Goal: Task Accomplishment & Management: Manage account settings

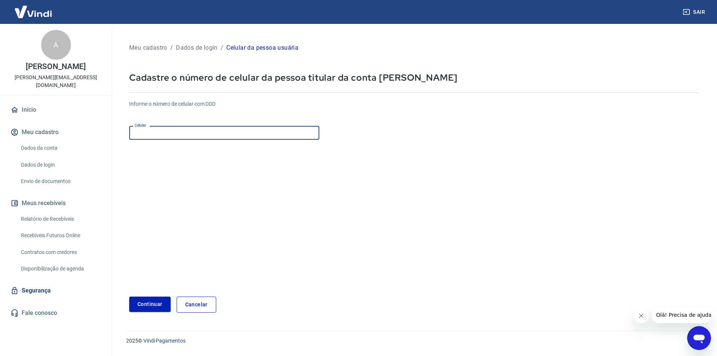
click at [169, 135] on input "Celular" at bounding box center [224, 133] width 190 height 14
paste input "[PHONE_NUMBER]"
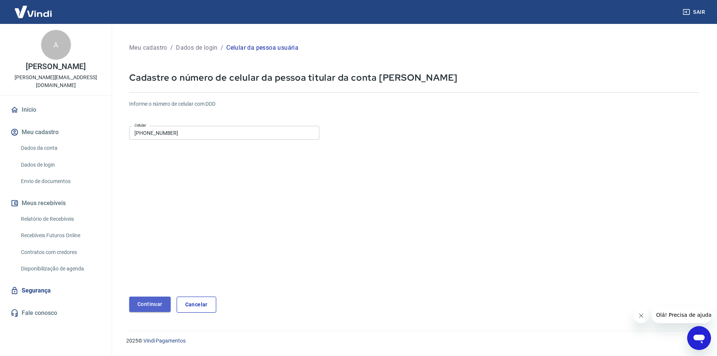
click at [155, 306] on button "Continuar" at bounding box center [149, 303] width 41 height 15
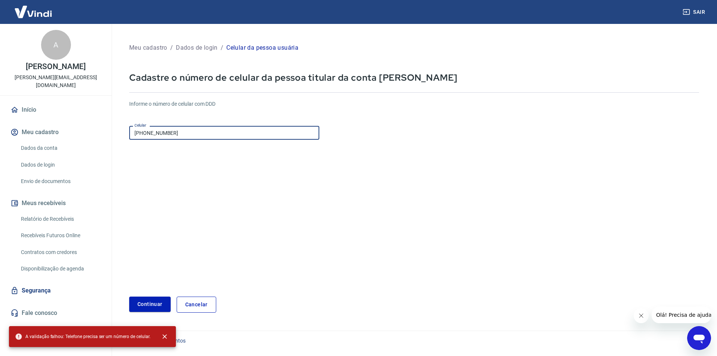
click at [147, 130] on input "[PHONE_NUMBER]" at bounding box center [224, 133] width 190 height 14
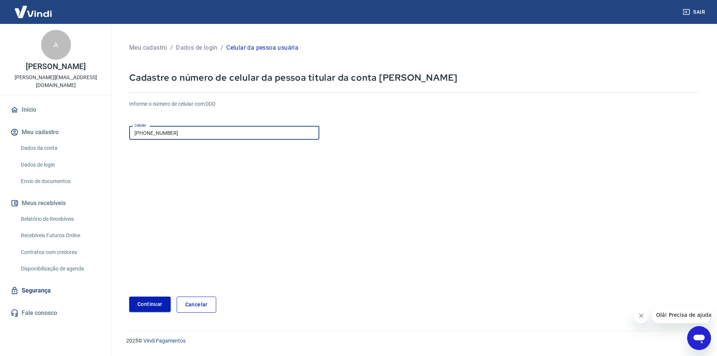
type input "[PHONE_NUMBER]"
click at [144, 299] on button "Continuar" at bounding box center [149, 303] width 41 height 15
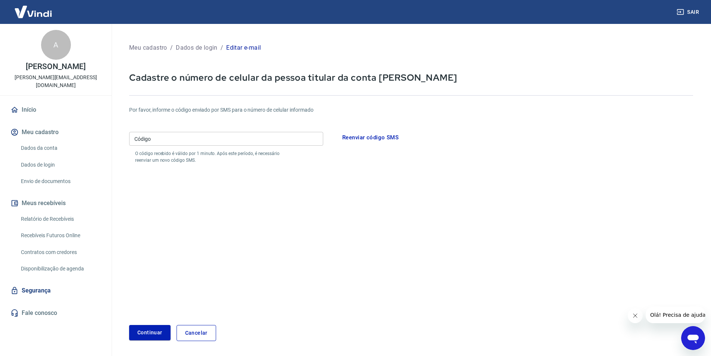
click at [197, 323] on form "Por favor, informe o código enviado por SMS para o número de celular informado …" at bounding box center [411, 219] width 564 height 244
click at [208, 328] on link "Cancelar" at bounding box center [197, 333] width 40 height 16
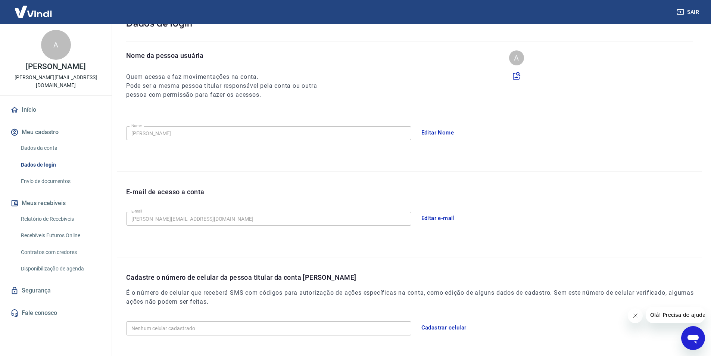
scroll to position [97, 0]
